Goal: Information Seeking & Learning: Learn about a topic

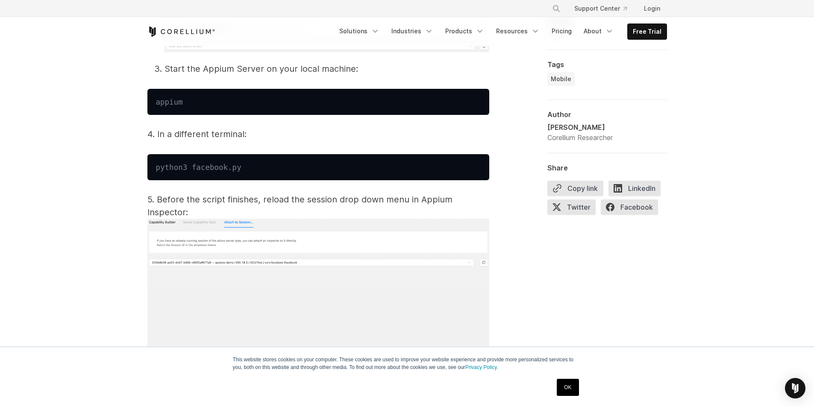
scroll to position [5387, 0]
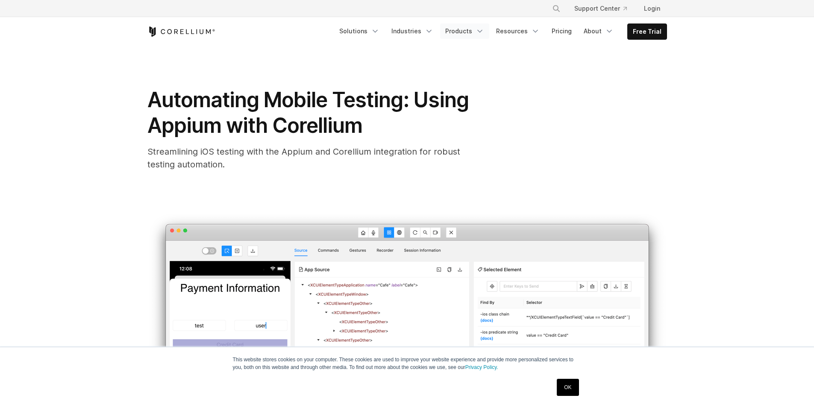
click at [483, 30] on icon "Navigation Menu" at bounding box center [480, 31] width 9 height 9
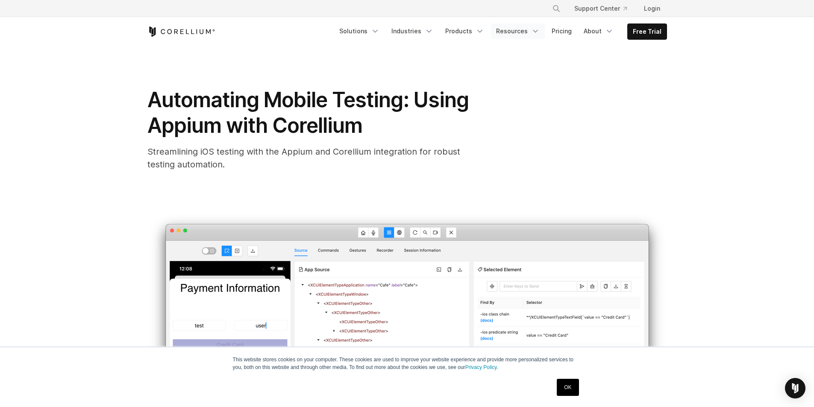
click at [539, 29] on icon "Navigation Menu" at bounding box center [535, 31] width 9 height 9
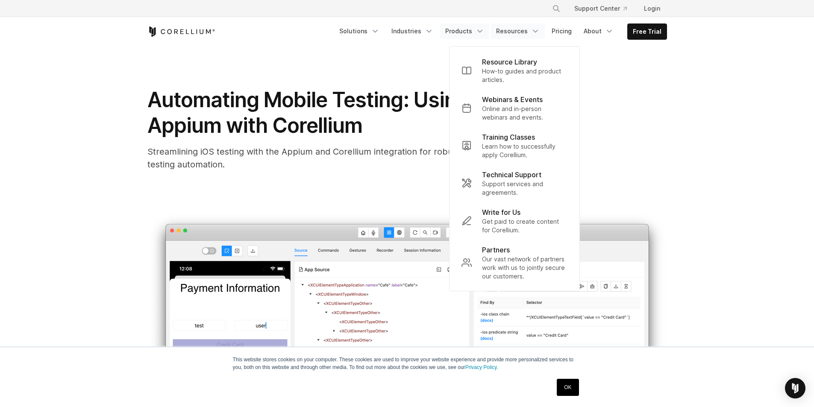
click at [479, 32] on link "Products" at bounding box center [464, 31] width 49 height 15
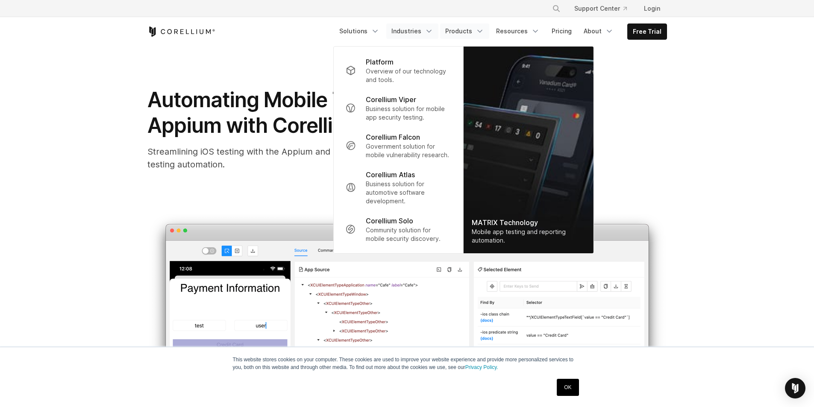
click at [429, 31] on link "Industries" at bounding box center [412, 31] width 52 height 15
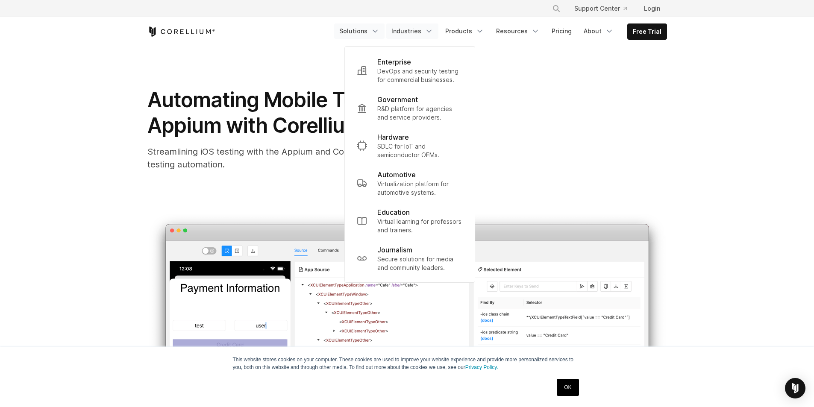
click at [371, 31] on link "Solutions" at bounding box center [359, 31] width 50 height 15
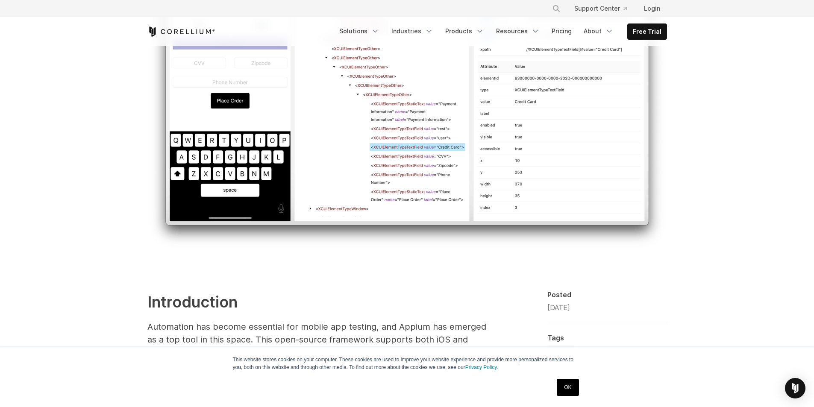
scroll to position [428, 0]
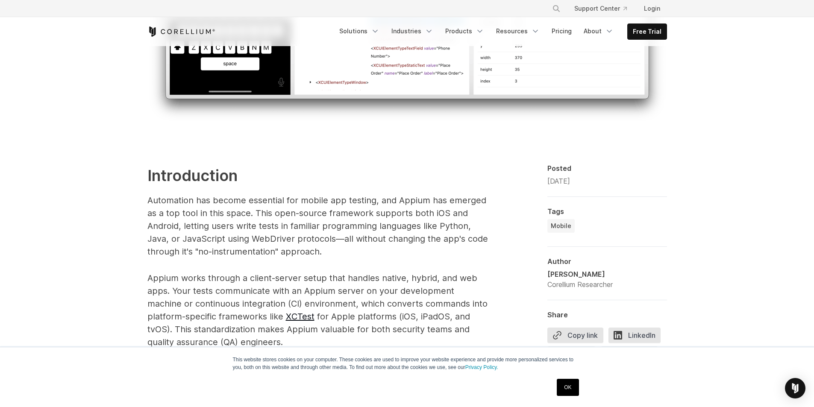
click at [570, 388] on link "OK" at bounding box center [568, 387] width 22 height 17
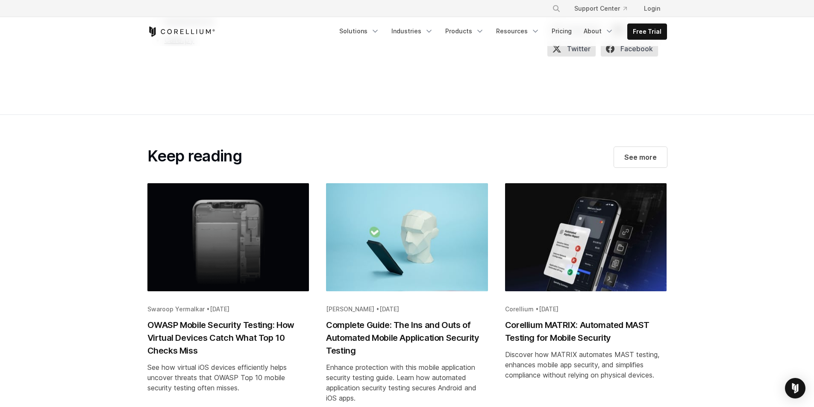
scroll to position [17400, 0]
